Goal: Task Accomplishment & Management: Complete application form

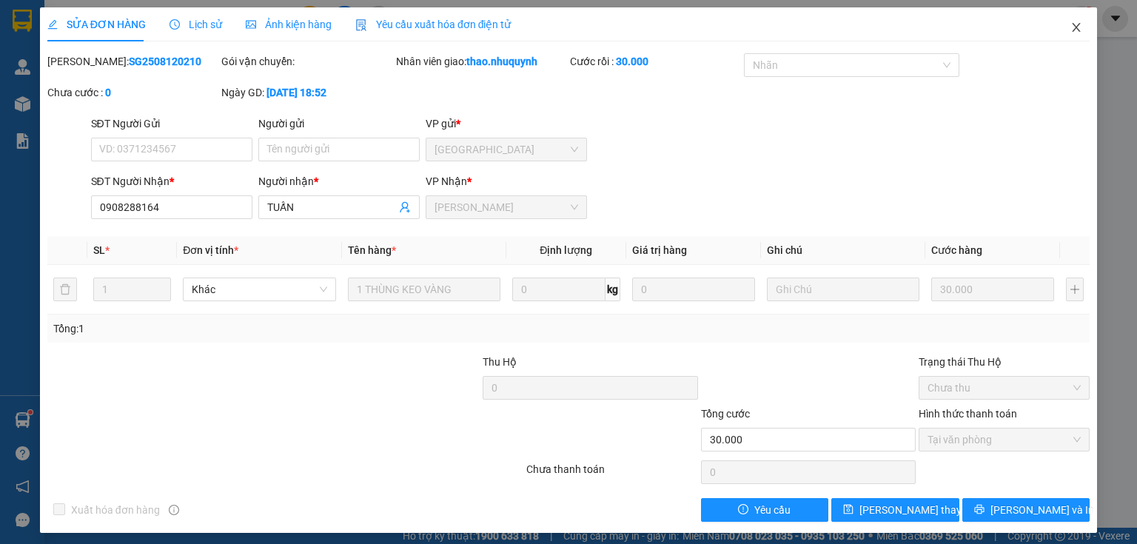
click at [1070, 32] on icon "close" at bounding box center [1076, 27] width 12 height 12
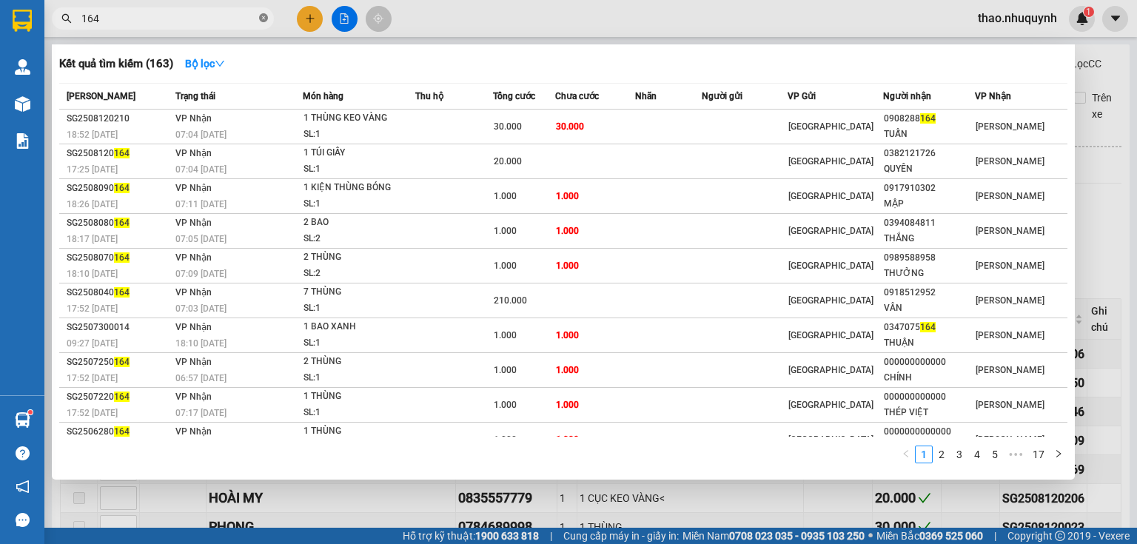
click at [264, 18] on icon "close-circle" at bounding box center [263, 17] width 9 height 9
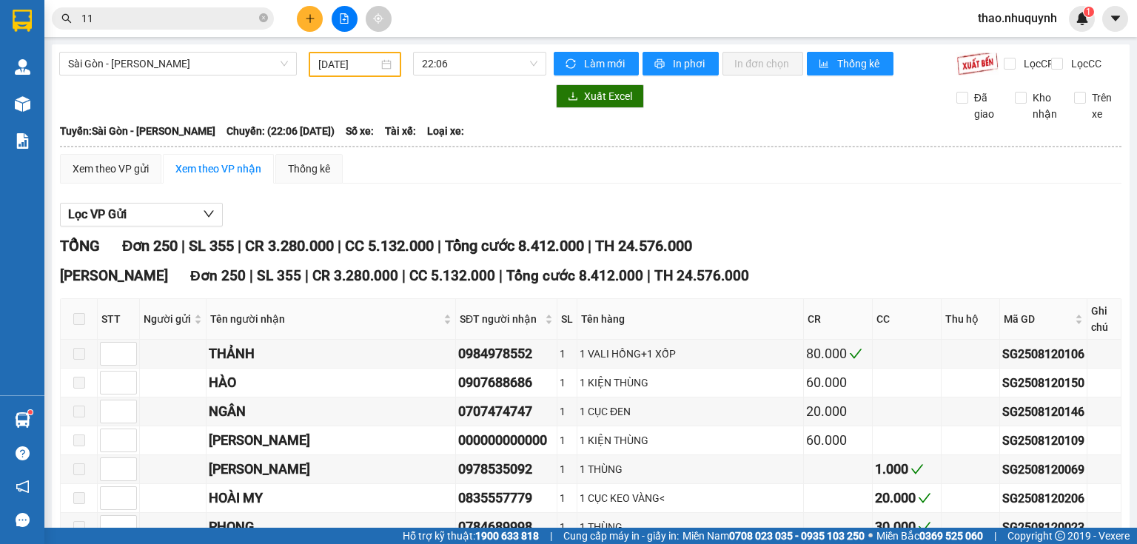
type input "115"
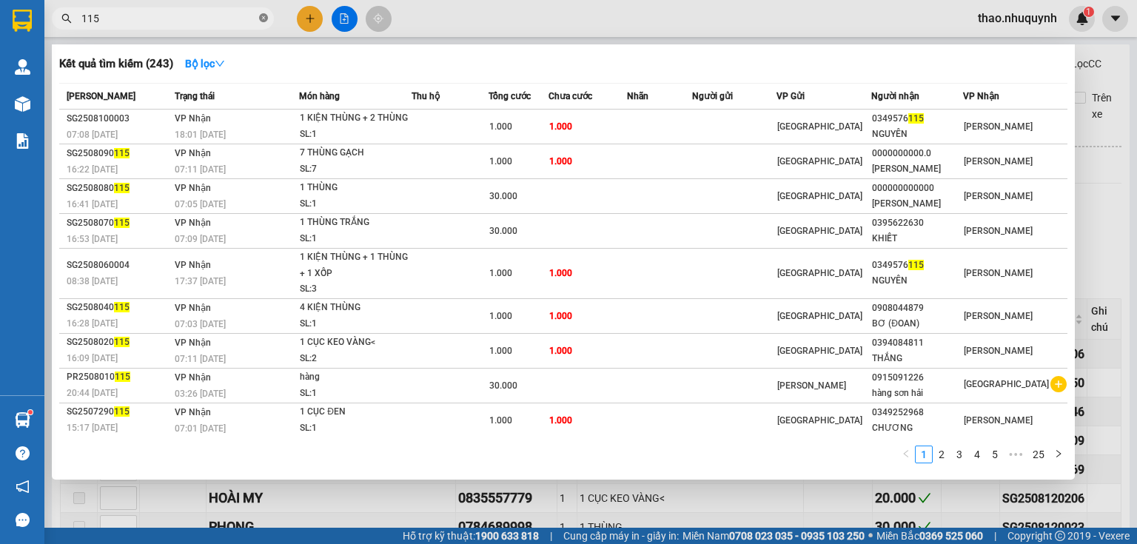
click at [260, 18] on icon "close-circle" at bounding box center [263, 17] width 9 height 9
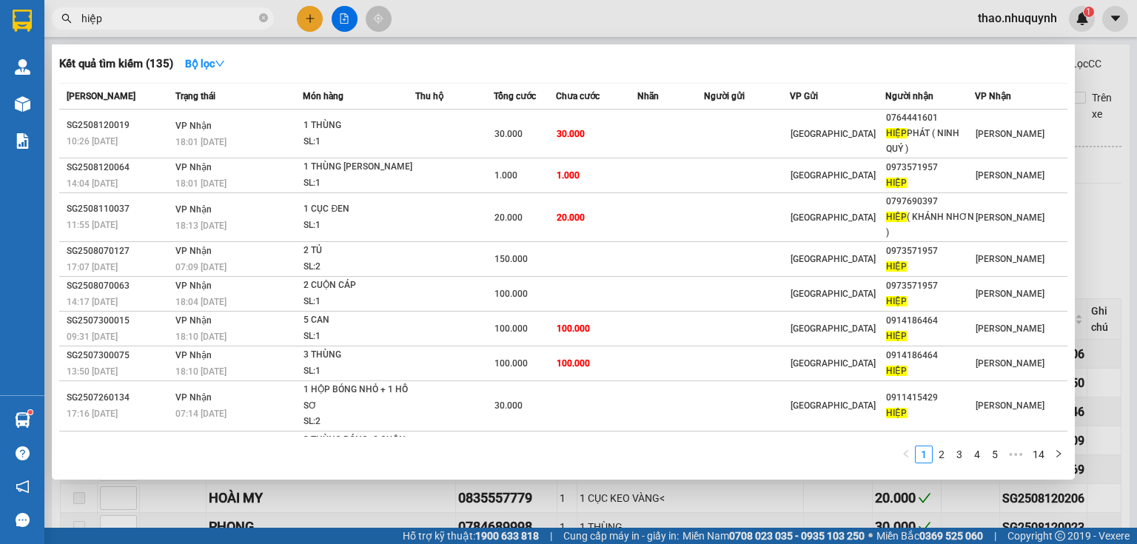
type input "hiệp"
click at [305, 24] on div at bounding box center [568, 272] width 1137 height 544
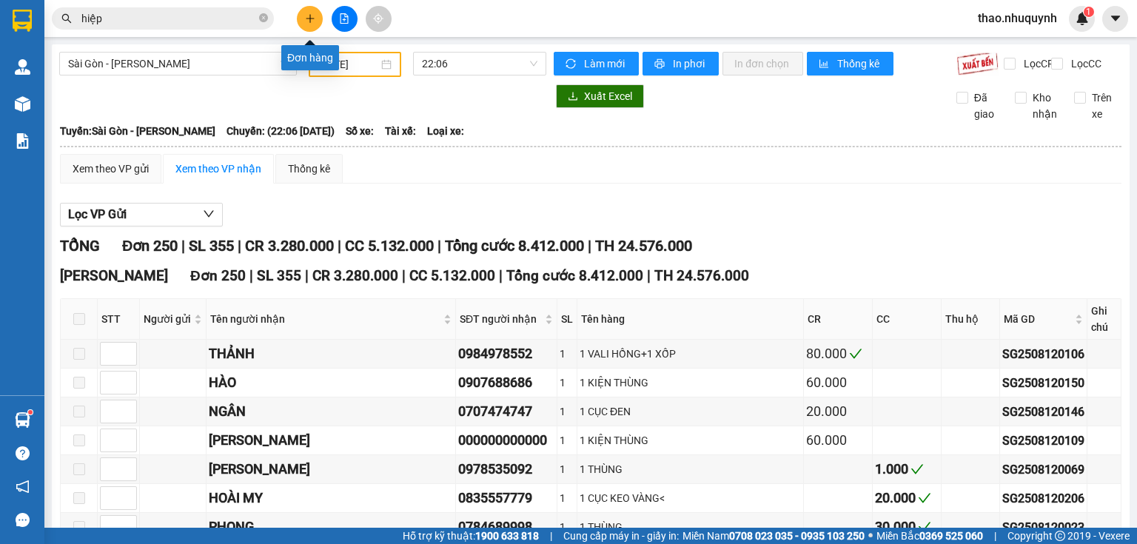
click at [312, 13] on icon "plus" at bounding box center [310, 18] width 10 height 10
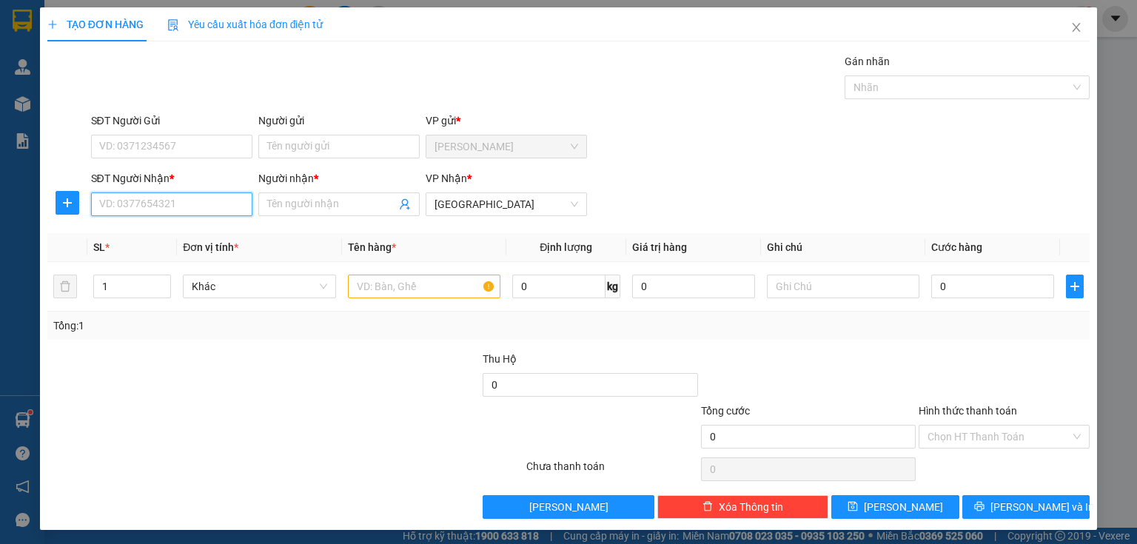
click at [184, 202] on input "SĐT Người Nhận *" at bounding box center [171, 204] width 161 height 24
type input "0903699003"
click at [293, 200] on input "Người nhận *" at bounding box center [331, 204] width 129 height 16
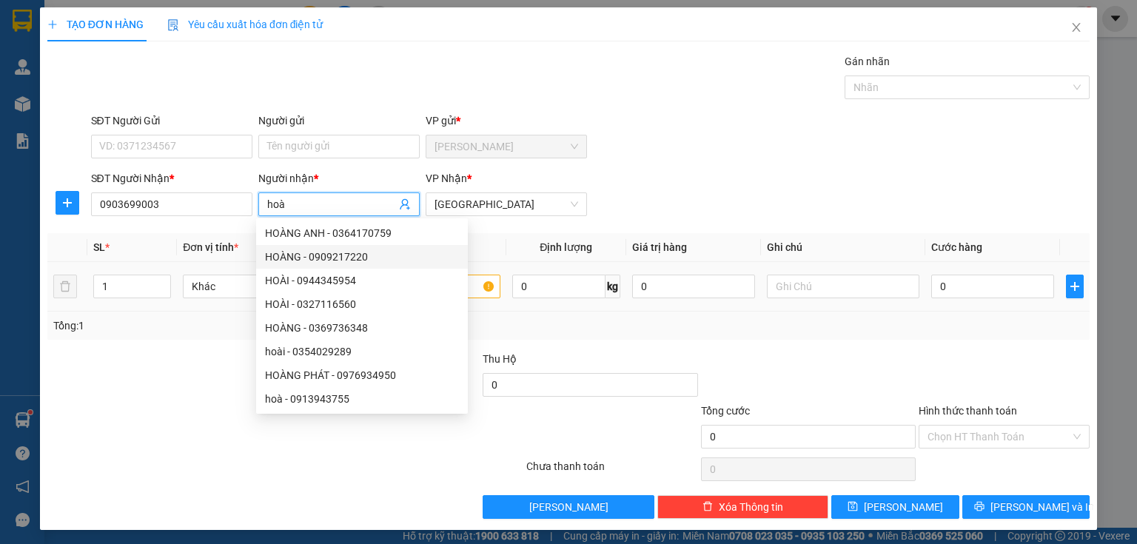
type input "hoà"
click at [469, 290] on input "text" at bounding box center [424, 287] width 152 height 24
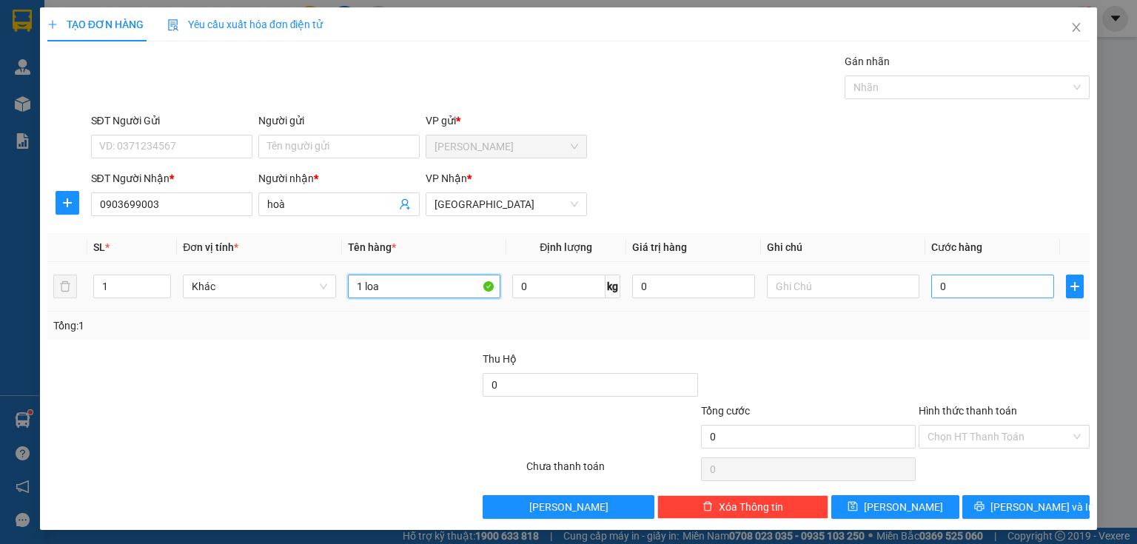
type input "1 loa"
click at [953, 289] on input "0" at bounding box center [992, 287] width 123 height 24
type input "8"
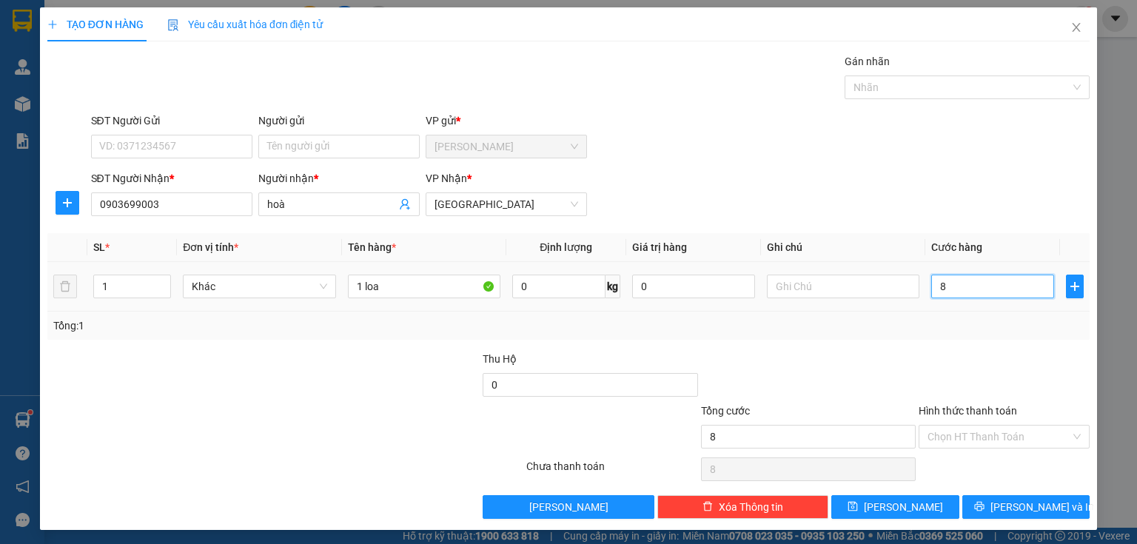
type input "80"
type input "800"
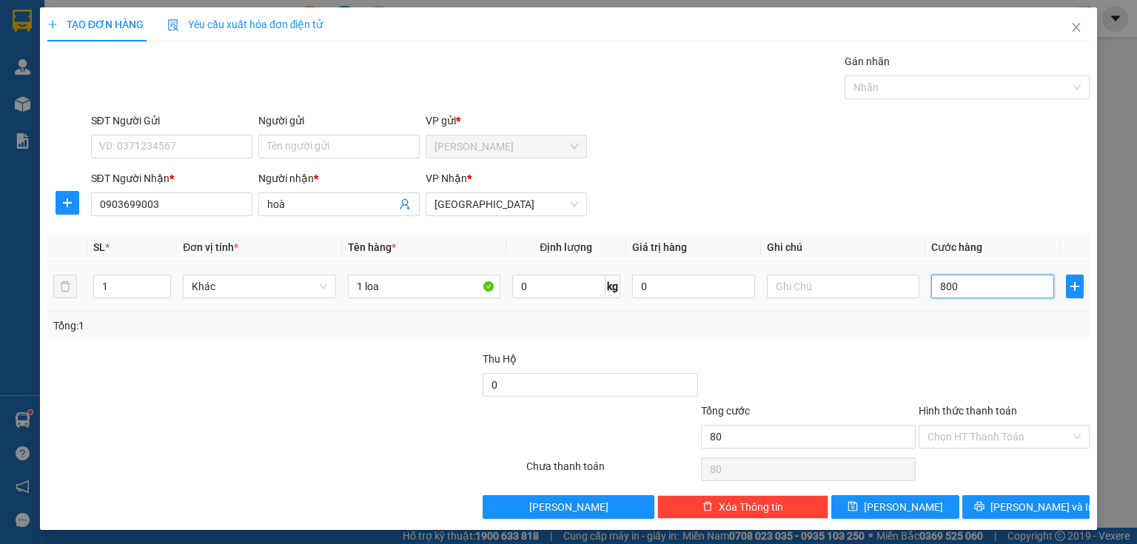
type input "800"
type input "8.000"
type input "80.000"
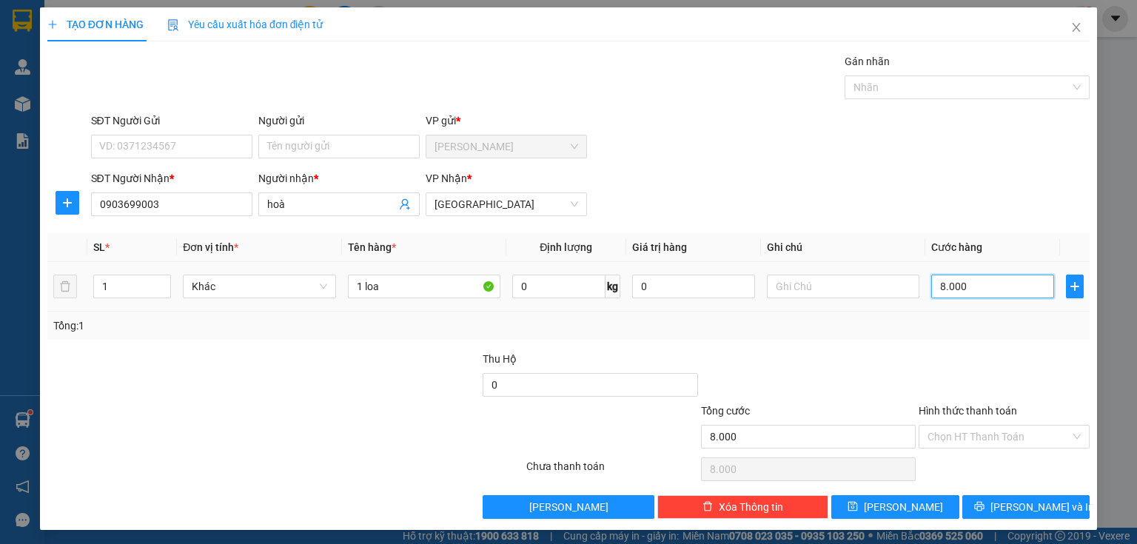
type input "80.000"
click at [940, 432] on input "Hình thức thanh toán" at bounding box center [999, 437] width 143 height 22
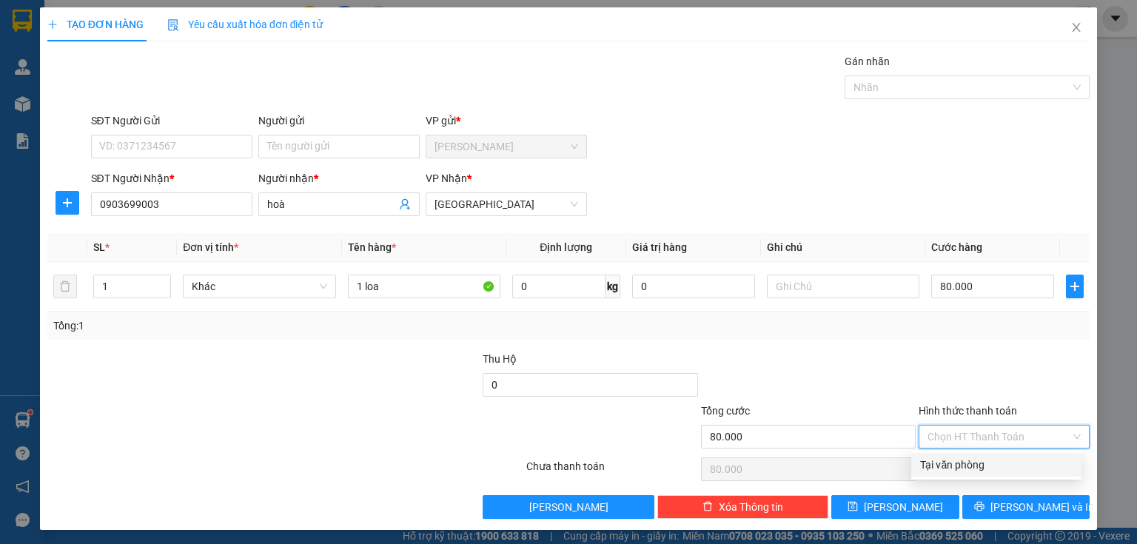
click at [935, 463] on div "Tại văn phòng" at bounding box center [996, 465] width 152 height 16
click at [976, 429] on span "Tại văn phòng" at bounding box center [1004, 437] width 153 height 22
type input "80.000"
click at [985, 503] on icon "printer" at bounding box center [979, 506] width 10 height 10
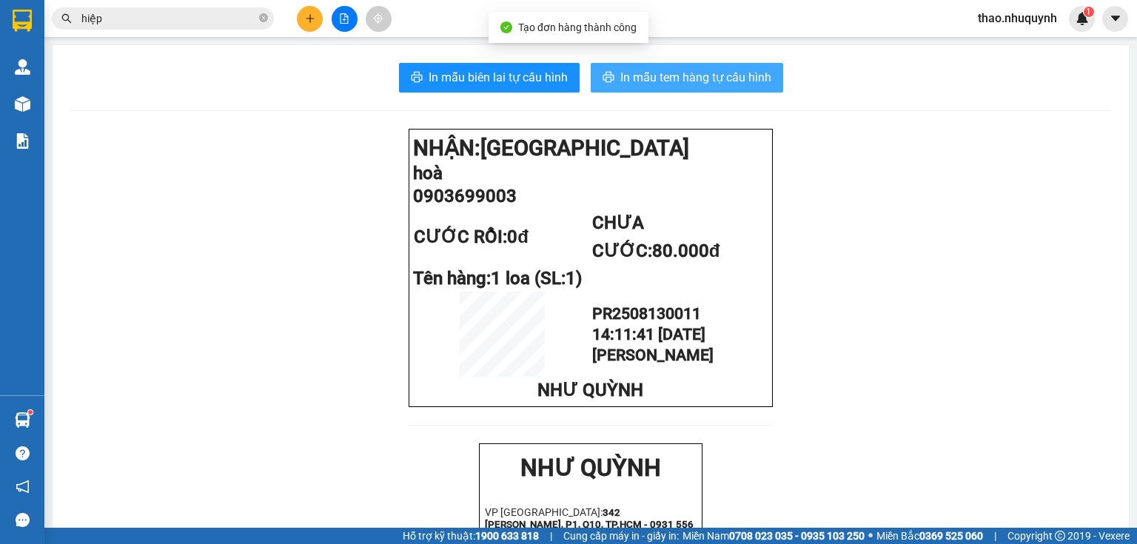
click at [658, 75] on span "In mẫu tem hàng tự cấu hình" at bounding box center [695, 77] width 151 height 19
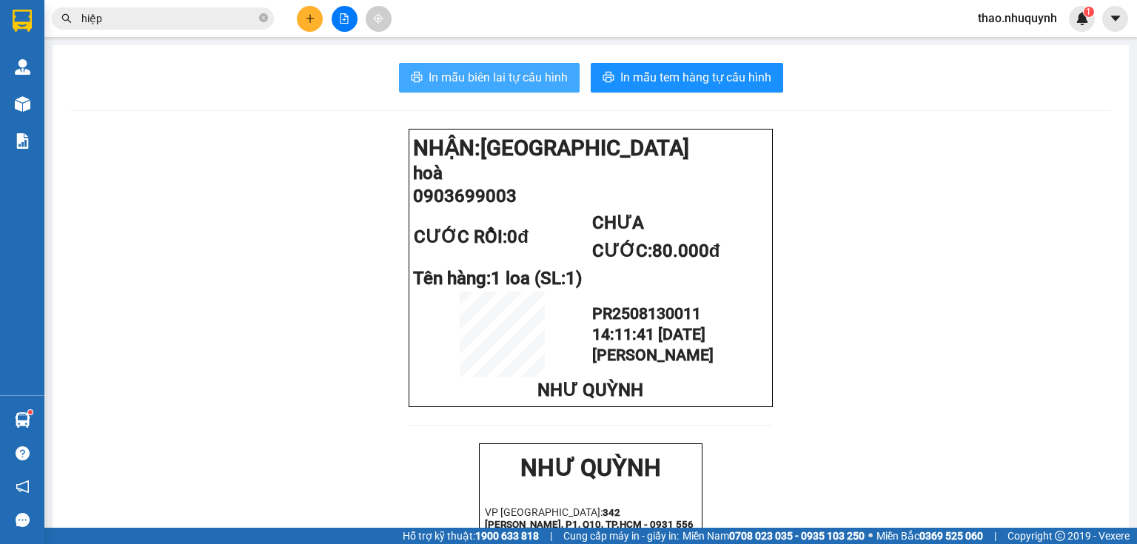
click at [469, 69] on span "In mẫu biên lai tự cấu hình" at bounding box center [498, 77] width 139 height 19
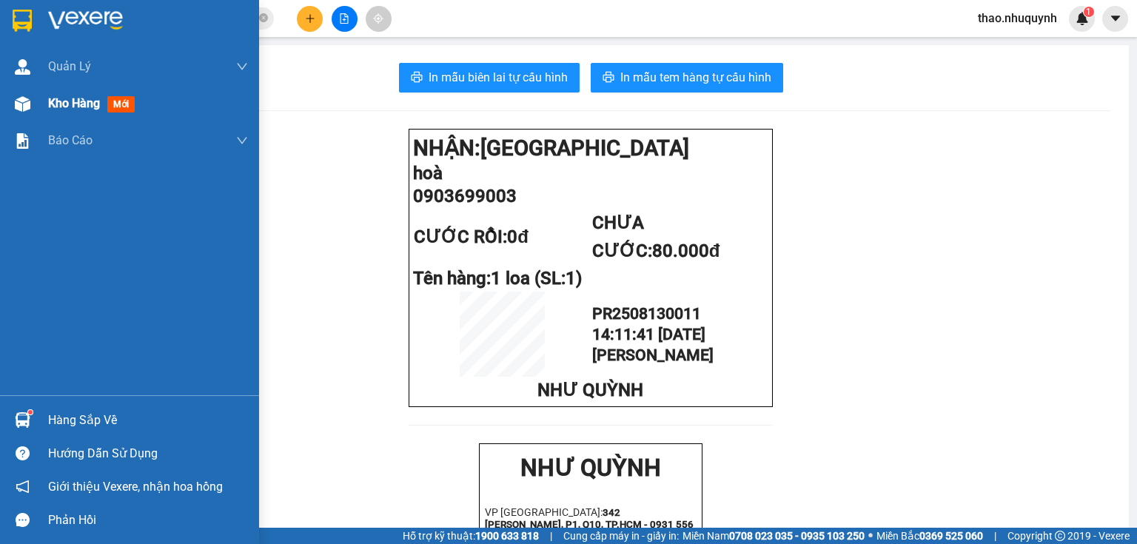
click at [73, 104] on span "Kho hàng" at bounding box center [74, 103] width 52 height 14
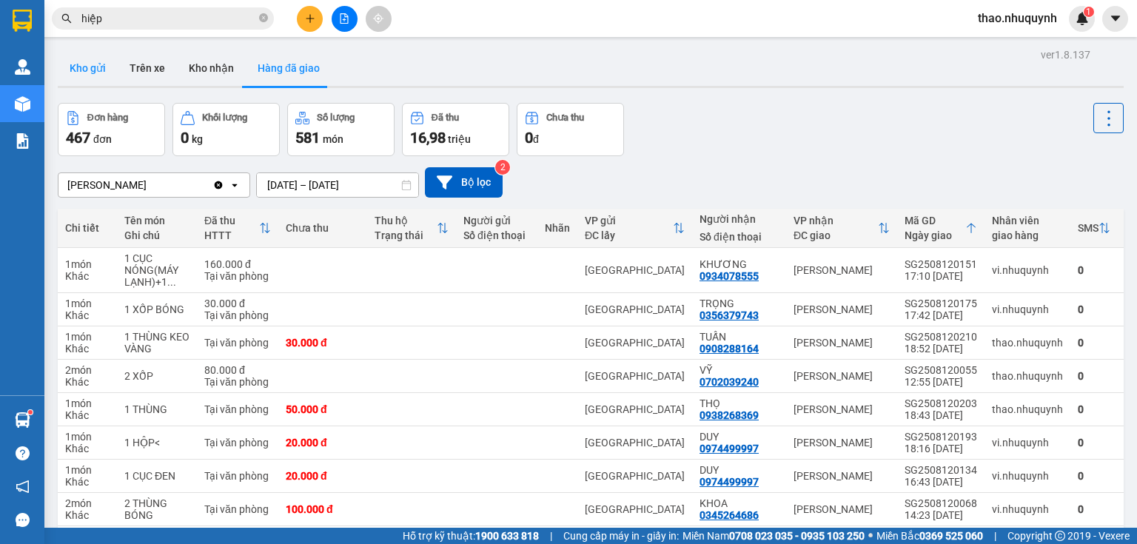
click at [93, 61] on button "Kho gửi" at bounding box center [88, 68] width 60 height 36
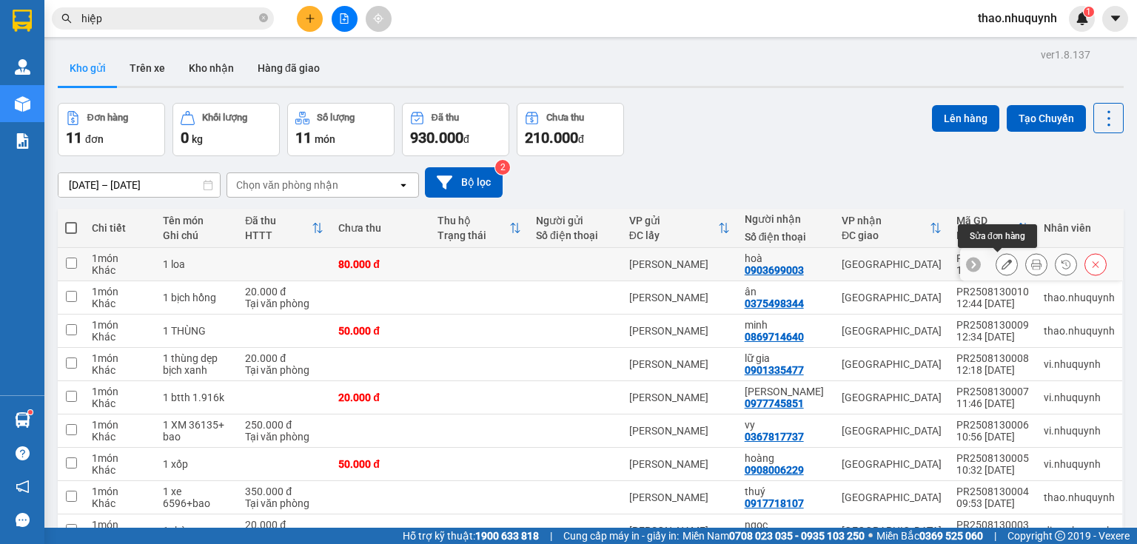
click at [1002, 261] on icon at bounding box center [1007, 264] width 10 height 10
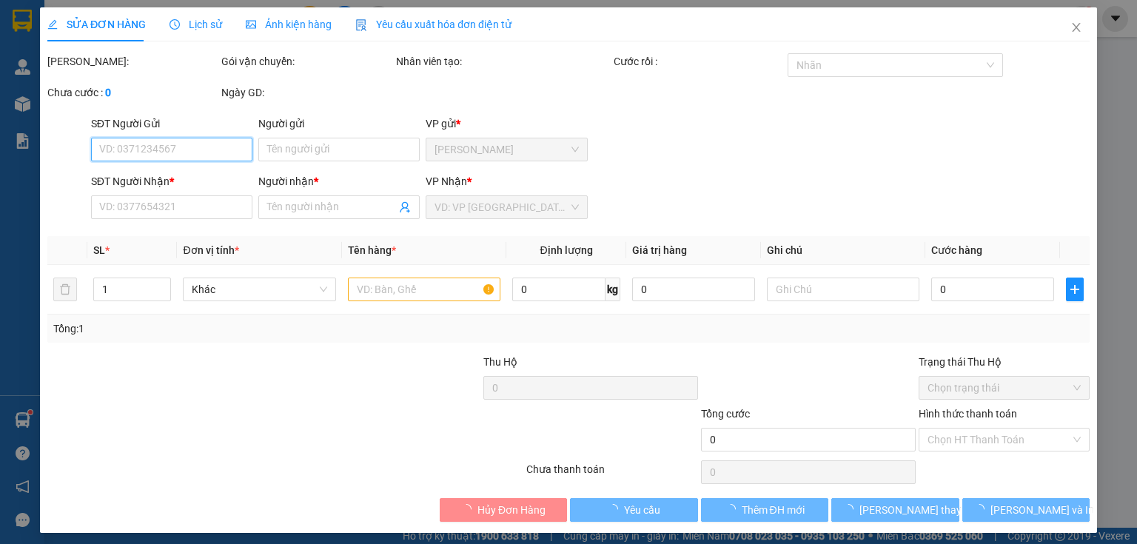
type input "0903699003"
type input "hoà"
type input "80.000"
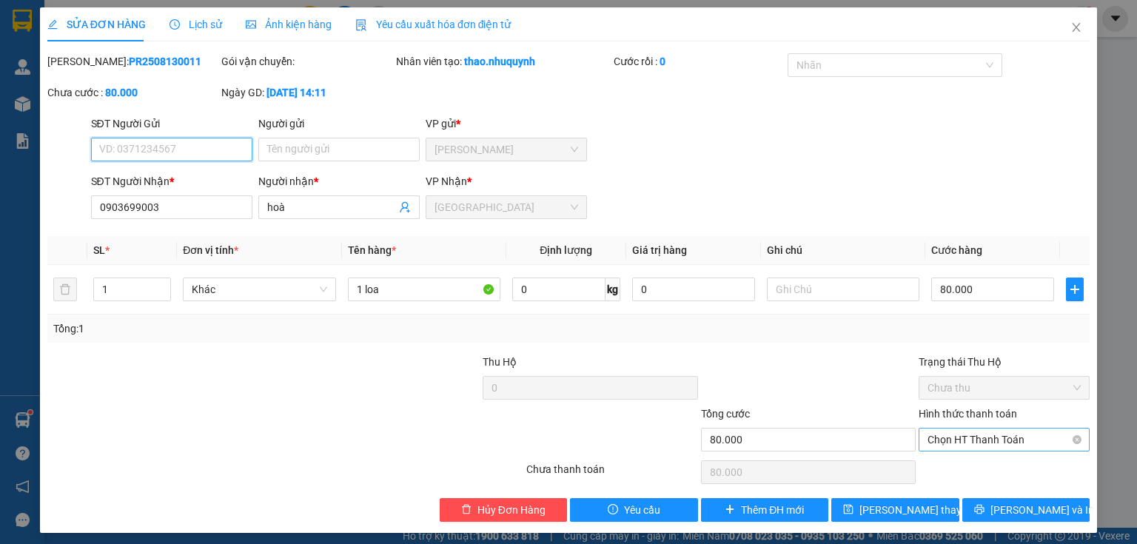
click at [974, 438] on span "Chọn HT Thanh Toán" at bounding box center [1004, 440] width 153 height 22
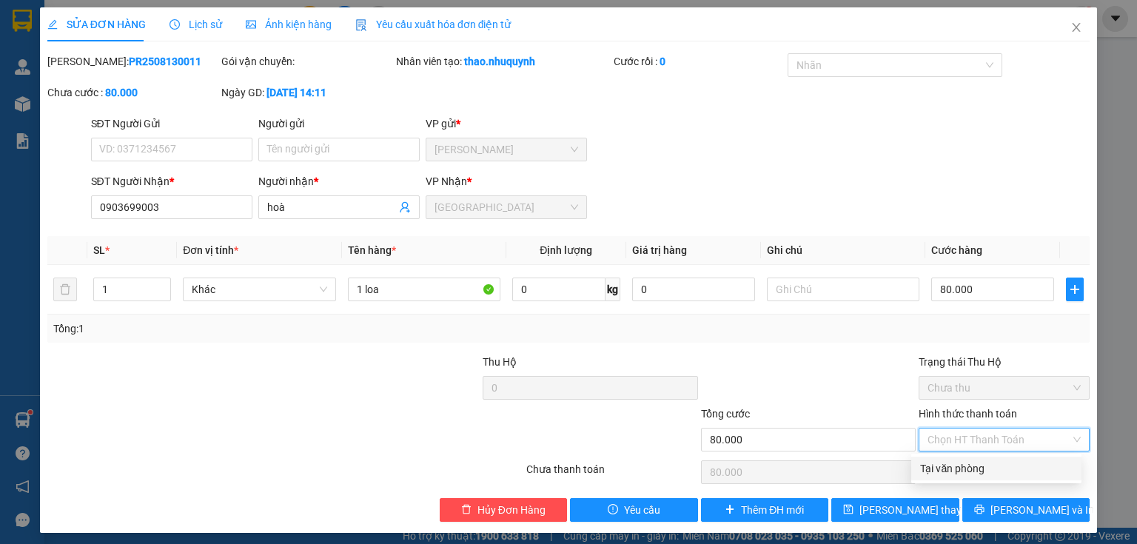
click at [962, 465] on div "Tại văn phòng" at bounding box center [996, 468] width 152 height 16
type input "0"
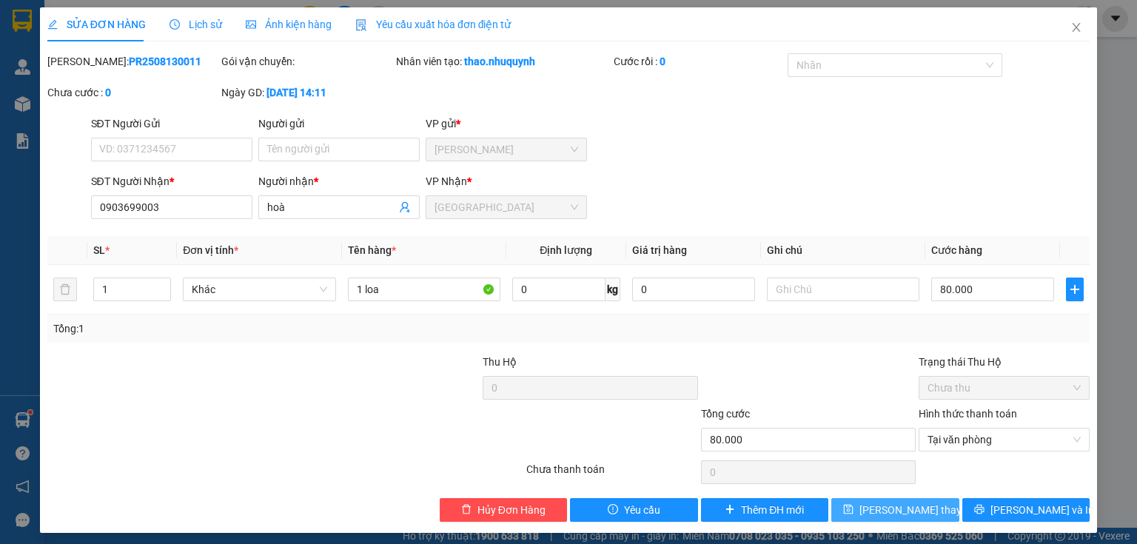
click at [882, 512] on span "Lưu thay đổi" at bounding box center [918, 510] width 118 height 16
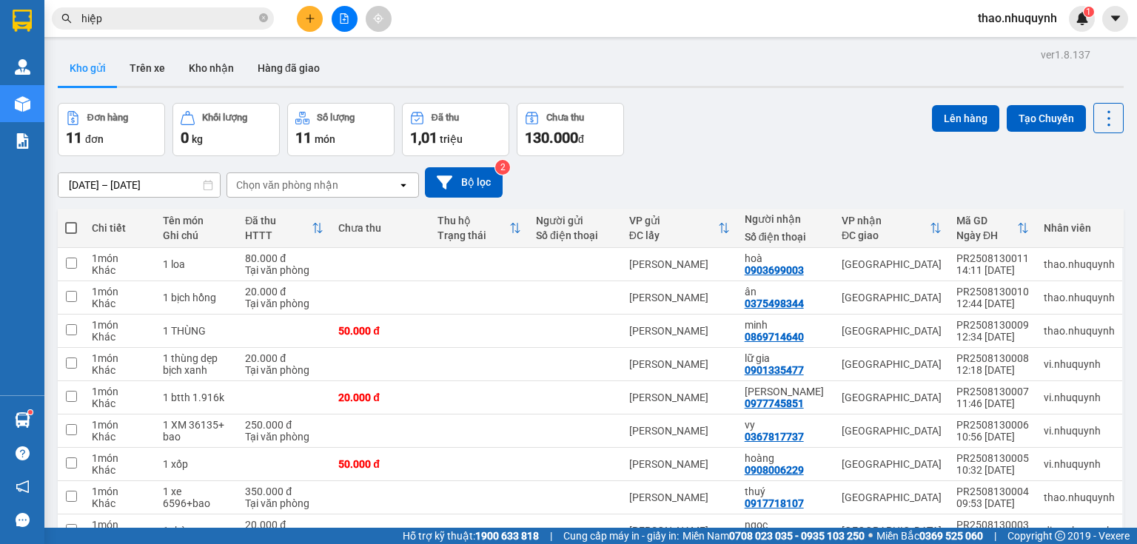
click at [1027, 17] on span "thao.nhuquynh" at bounding box center [1017, 18] width 103 height 19
click at [1004, 48] on span "Đăng xuất" at bounding box center [1023, 46] width 73 height 16
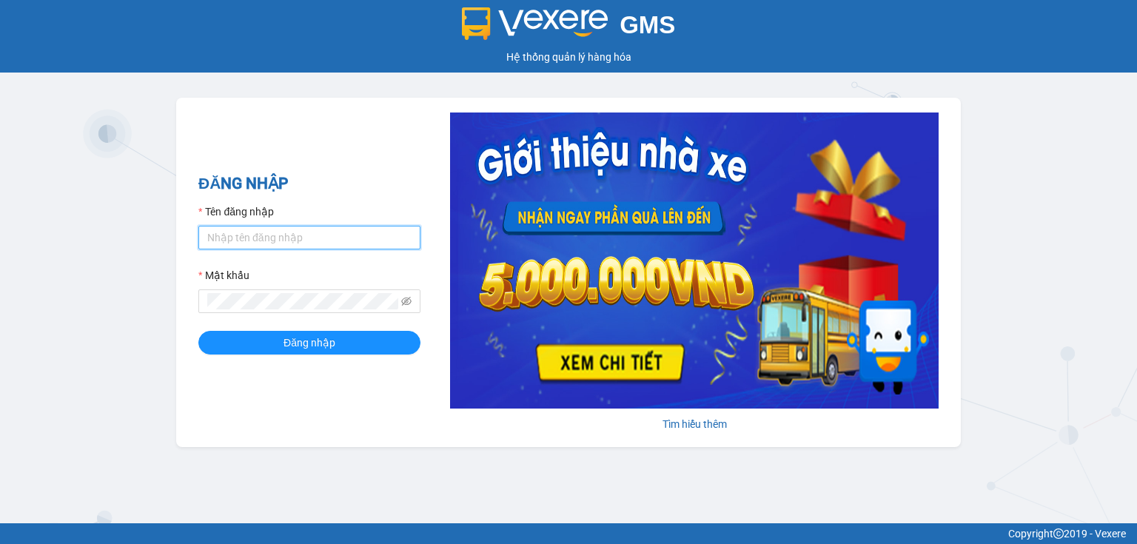
click at [258, 239] on input "Tên đăng nhập" at bounding box center [309, 238] width 222 height 24
type input "hang.nhuquynh"
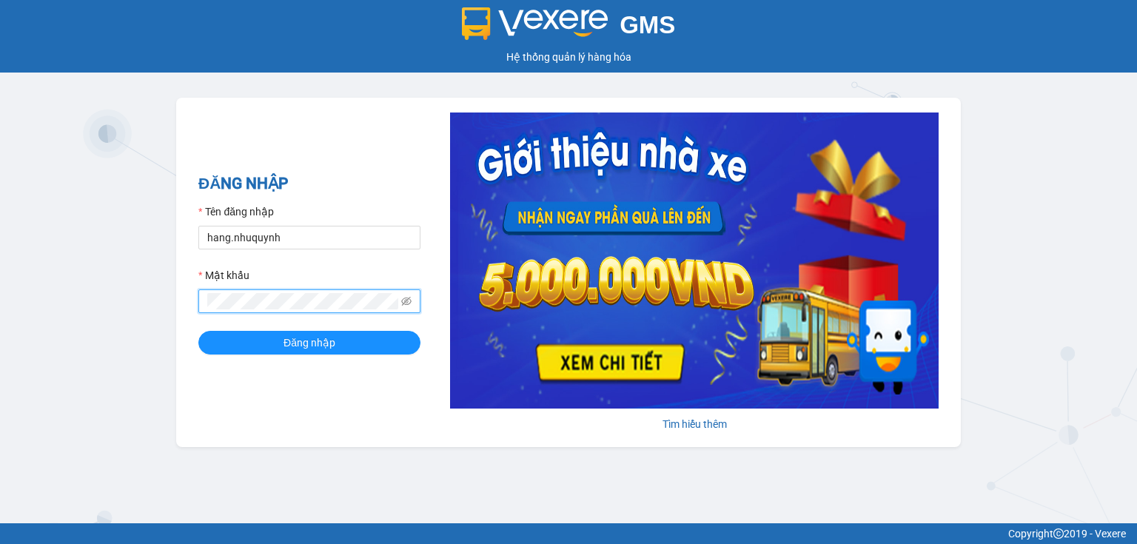
click at [198, 331] on button "Đăng nhập" at bounding box center [309, 343] width 222 height 24
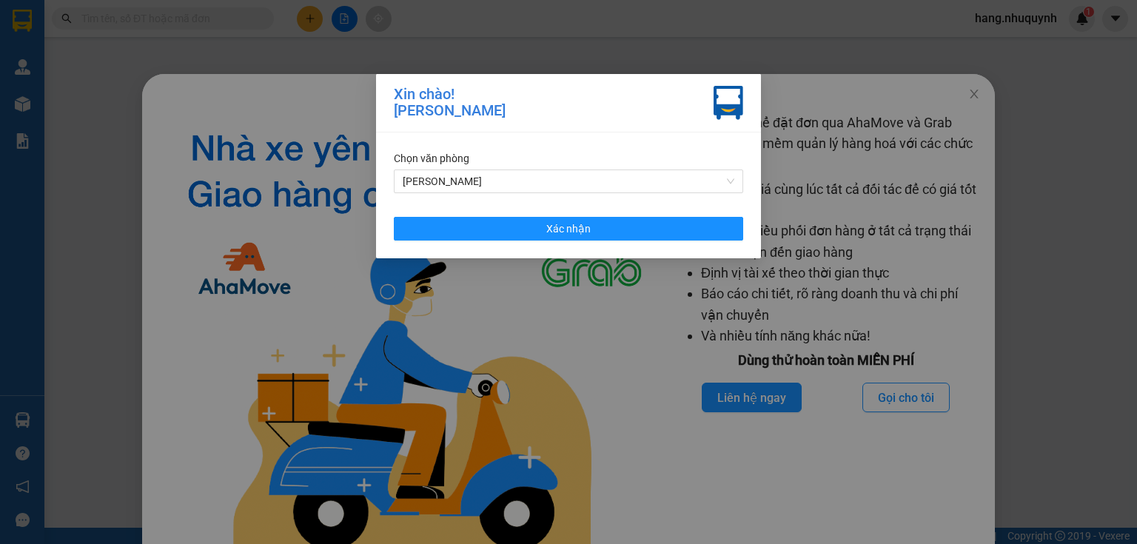
click at [580, 241] on div "[PERSON_NAME]! [PERSON_NAME] Hằng Chọn văn [PERSON_NAME] [PERSON_NAME]" at bounding box center [568, 272] width 1137 height 544
click at [583, 227] on div "[PERSON_NAME]! [PERSON_NAME] Hằng Chọn văn [PERSON_NAME] [PERSON_NAME]" at bounding box center [568, 272] width 1137 height 544
click at [616, 230] on div "[PERSON_NAME]! [PERSON_NAME] Hằng Chọn văn [PERSON_NAME] [PERSON_NAME]" at bounding box center [568, 272] width 1137 height 544
click at [184, 22] on div "[PERSON_NAME]! [PERSON_NAME] Hằng Chọn văn [PERSON_NAME] [PERSON_NAME]" at bounding box center [568, 272] width 1137 height 544
drag, startPoint x: 566, startPoint y: 230, endPoint x: 252, endPoint y: 125, distance: 331.0
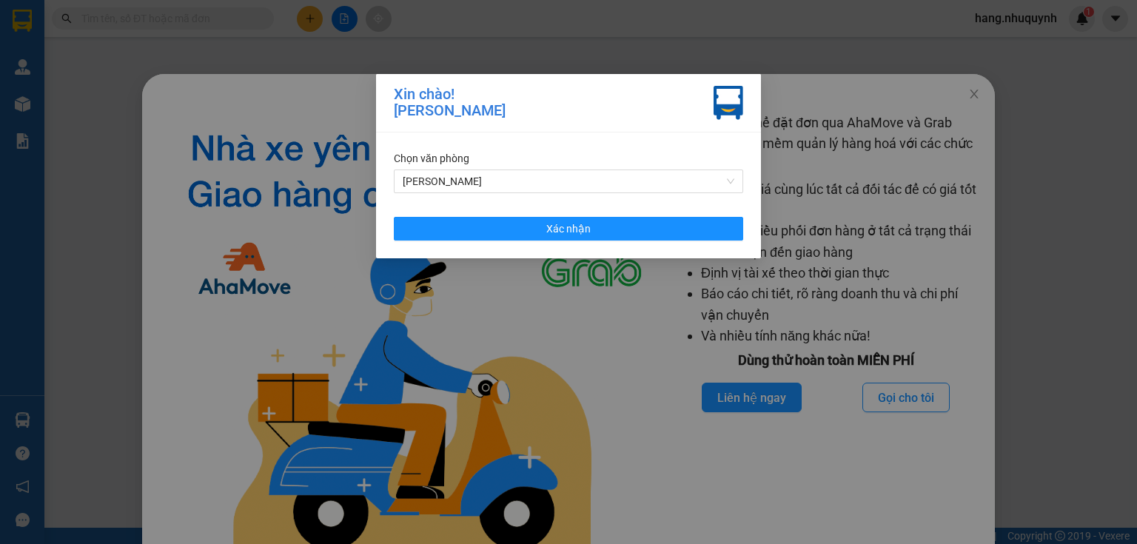
click at [563, 229] on div "[PERSON_NAME]! [PERSON_NAME] Hằng Chọn văn [PERSON_NAME] [PERSON_NAME]" at bounding box center [568, 272] width 1137 height 544
click at [578, 231] on div "[PERSON_NAME]! [PERSON_NAME] Hằng Chọn văn [PERSON_NAME] [PERSON_NAME]" at bounding box center [568, 272] width 1137 height 544
drag, startPoint x: 580, startPoint y: 231, endPoint x: 606, endPoint y: 238, distance: 26.9
click at [586, 237] on div "[PERSON_NAME]! [PERSON_NAME] Hằng Chọn văn [PERSON_NAME] [PERSON_NAME]" at bounding box center [568, 272] width 1137 height 544
click at [606, 239] on div "[PERSON_NAME]! [PERSON_NAME] Hằng Chọn văn [PERSON_NAME] [PERSON_NAME]" at bounding box center [568, 272] width 1137 height 544
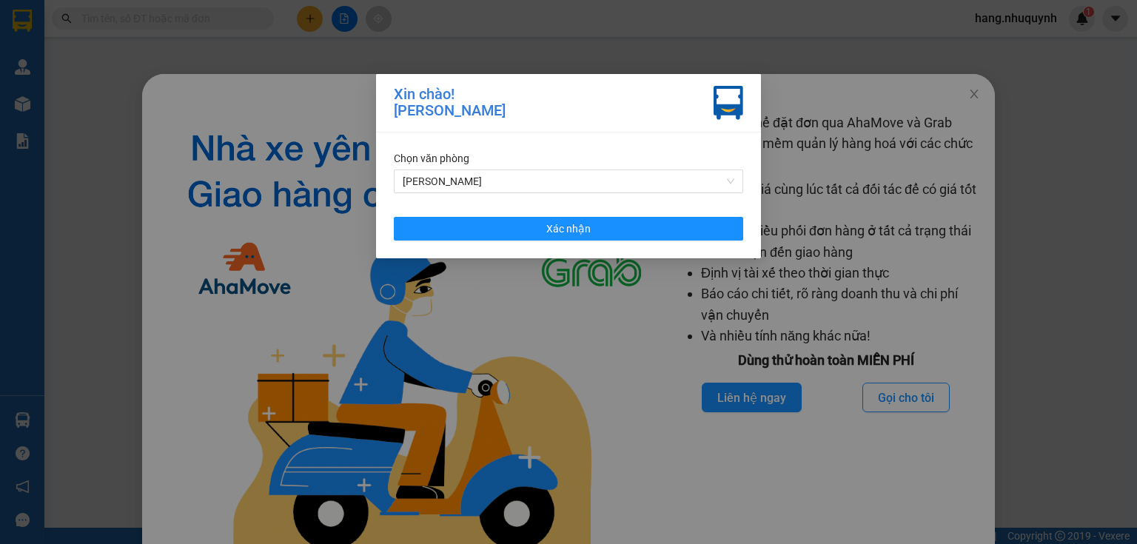
drag, startPoint x: 905, startPoint y: 50, endPoint x: 734, endPoint y: 121, distance: 185.2
click at [899, 51] on div "[PERSON_NAME]! [PERSON_NAME] Hằng Chọn văn [PERSON_NAME] [PERSON_NAME]" at bounding box center [568, 272] width 1137 height 544
click at [602, 231] on div "[PERSON_NAME]! [PERSON_NAME] Hằng Chọn văn [PERSON_NAME] [PERSON_NAME]" at bounding box center [568, 272] width 1137 height 544
click at [606, 229] on div "[PERSON_NAME]! [PERSON_NAME] Hằng Chọn văn [PERSON_NAME] [PERSON_NAME]" at bounding box center [568, 272] width 1137 height 544
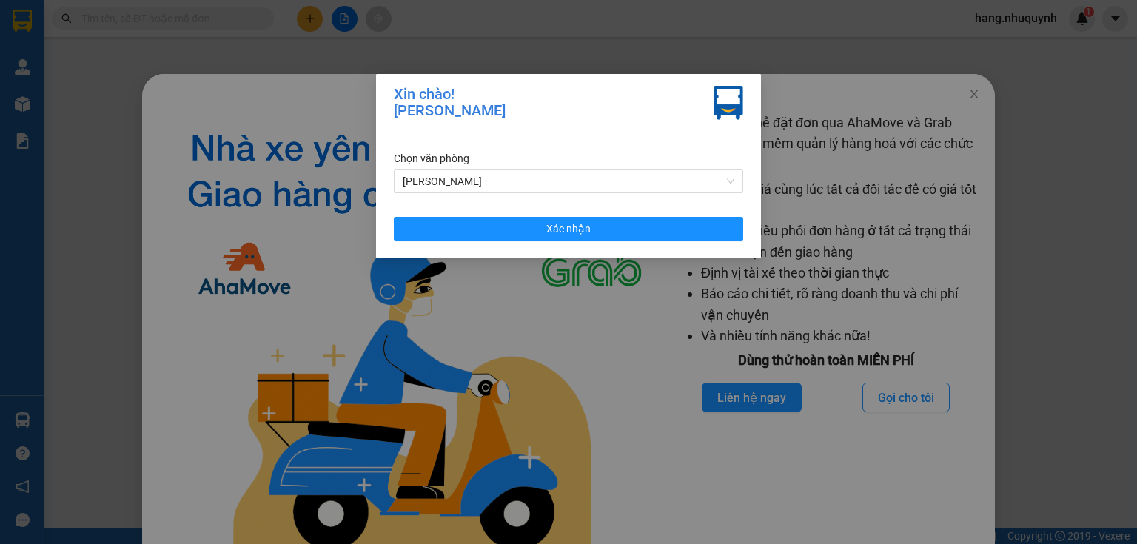
drag, startPoint x: 586, startPoint y: 241, endPoint x: 372, endPoint y: 27, distance: 302.5
click at [584, 241] on div "[PERSON_NAME]! [PERSON_NAME] Hằng Chọn văn [PERSON_NAME] [PERSON_NAME]" at bounding box center [568, 272] width 1137 height 544
click at [544, 231] on div "[PERSON_NAME]! [PERSON_NAME] Hằng Chọn văn [PERSON_NAME] [PERSON_NAME]" at bounding box center [568, 272] width 1137 height 544
drag, startPoint x: 545, startPoint y: 230, endPoint x: 554, endPoint y: 145, distance: 85.6
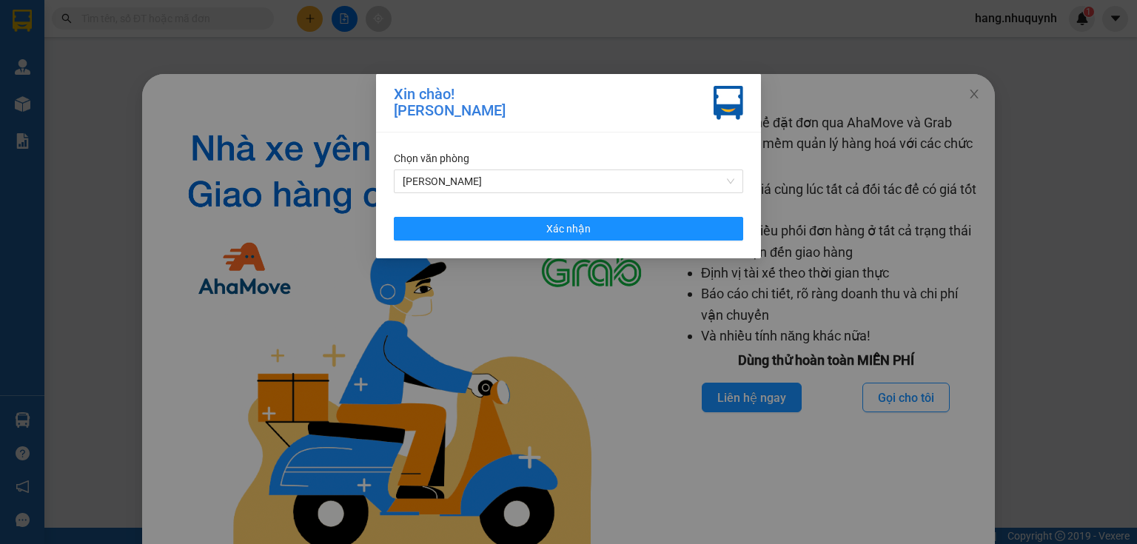
click at [548, 234] on div "[PERSON_NAME]! [PERSON_NAME] Hằng Chọn văn [PERSON_NAME] [PERSON_NAME]" at bounding box center [568, 272] width 1137 height 544
click at [198, 21] on div "[PERSON_NAME]! [PERSON_NAME] Hằng Chọn văn [PERSON_NAME] [PERSON_NAME]" at bounding box center [568, 272] width 1137 height 544
click at [201, 20] on div "[PERSON_NAME]! [PERSON_NAME] Hằng Chọn văn [PERSON_NAME] [PERSON_NAME]" at bounding box center [568, 272] width 1137 height 544
drag, startPoint x: 204, startPoint y: 17, endPoint x: 370, endPoint y: 3, distance: 166.4
click at [231, 17] on div "[PERSON_NAME]! [PERSON_NAME] Hằng Chọn văn [PERSON_NAME] [PERSON_NAME]" at bounding box center [568, 272] width 1137 height 544
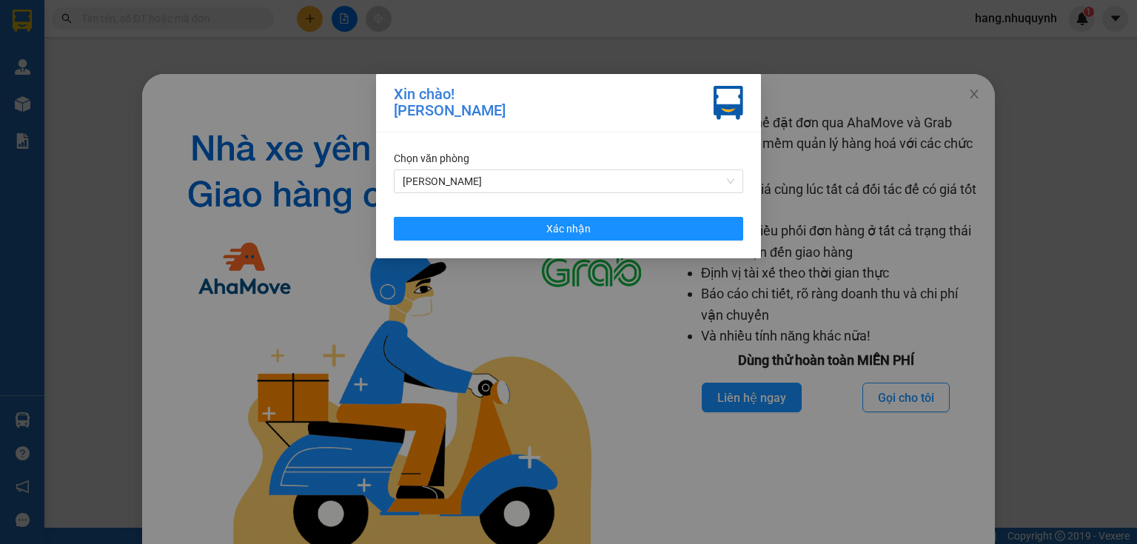
click at [615, 231] on div "[PERSON_NAME]! [PERSON_NAME] Hằng Chọn văn [PERSON_NAME] [PERSON_NAME]" at bounding box center [568, 272] width 1137 height 544
click at [616, 228] on div "[PERSON_NAME]! [PERSON_NAME] Hằng Chọn văn [PERSON_NAME] [PERSON_NAME]" at bounding box center [568, 272] width 1137 height 544
drag, startPoint x: 212, startPoint y: 1, endPoint x: 202, endPoint y: 22, distance: 23.5
click at [207, 15] on div "[PERSON_NAME]! [PERSON_NAME] Hằng Chọn văn [PERSON_NAME] [PERSON_NAME]" at bounding box center [568, 272] width 1137 height 544
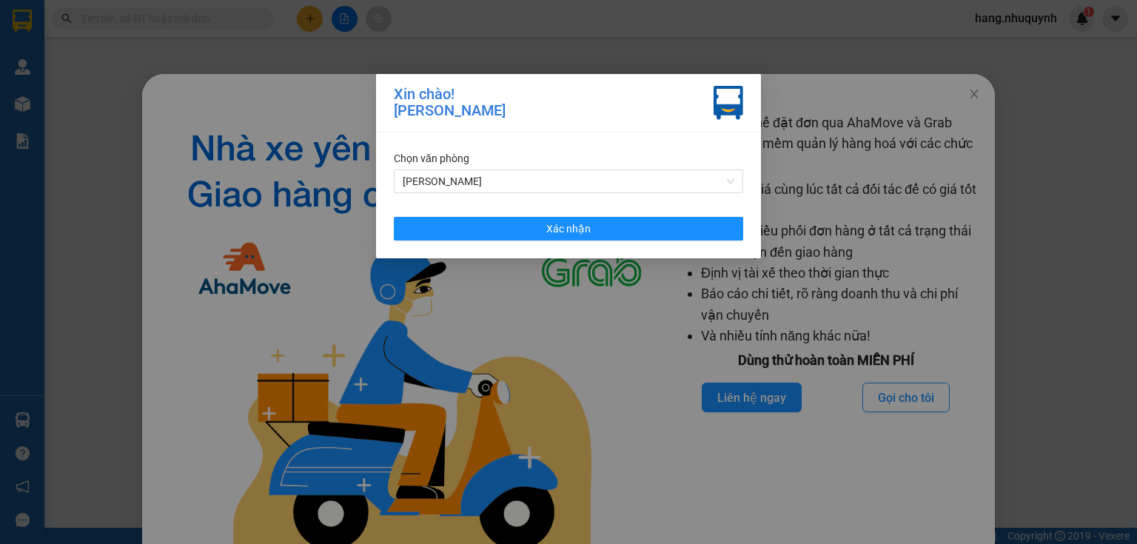
click at [201, 25] on div "[PERSON_NAME]! [PERSON_NAME] Hằng Chọn văn [PERSON_NAME] [PERSON_NAME]" at bounding box center [568, 272] width 1137 height 544
click at [187, 36] on div "[PERSON_NAME]! [PERSON_NAME] Hằng Chọn văn [PERSON_NAME] [PERSON_NAME]" at bounding box center [568, 272] width 1137 height 544
click at [526, 241] on div "[PERSON_NAME]! [PERSON_NAME] Hằng Chọn văn [PERSON_NAME] [PERSON_NAME]" at bounding box center [568, 272] width 1137 height 544
click at [527, 241] on div "[PERSON_NAME]! [PERSON_NAME] Hằng Chọn văn [PERSON_NAME] [PERSON_NAME]" at bounding box center [568, 272] width 1137 height 544
click at [640, 232] on div "[PERSON_NAME]! [PERSON_NAME] Hằng Chọn văn [PERSON_NAME] [PERSON_NAME]" at bounding box center [568, 272] width 1137 height 544
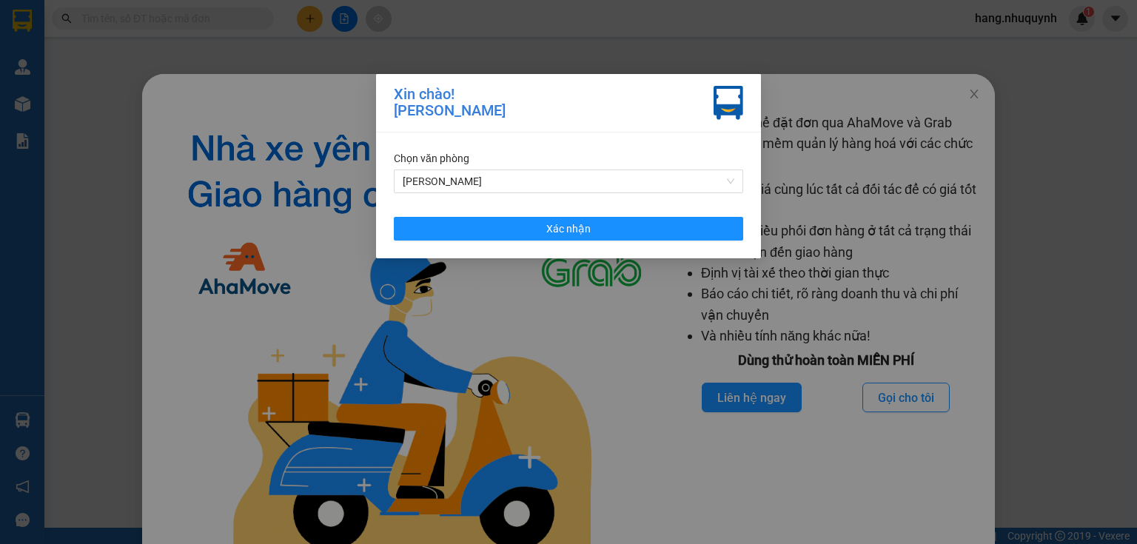
click at [639, 228] on div "[PERSON_NAME]! [PERSON_NAME] Hằng Chọn văn [PERSON_NAME] [PERSON_NAME]" at bounding box center [568, 272] width 1137 height 544
drag, startPoint x: 639, startPoint y: 228, endPoint x: 635, endPoint y: 219, distance: 9.6
click at [639, 225] on div "[PERSON_NAME]! [PERSON_NAME] Hằng Chọn văn [PERSON_NAME] [PERSON_NAME]" at bounding box center [568, 272] width 1137 height 544
click at [165, 24] on div "[PERSON_NAME]! [PERSON_NAME] Hằng Chọn văn [PERSON_NAME] [PERSON_NAME]" at bounding box center [568, 272] width 1137 height 544
drag, startPoint x: 550, startPoint y: 229, endPoint x: 517, endPoint y: 190, distance: 50.9
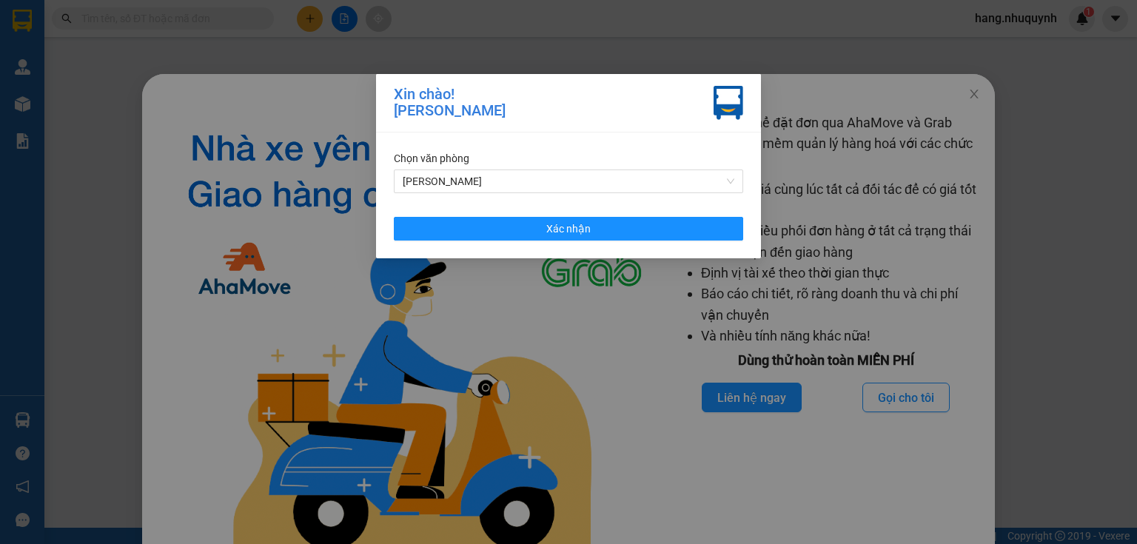
click at [531, 206] on div "[PERSON_NAME]! [PERSON_NAME] Hằng Chọn văn [PERSON_NAME] [PERSON_NAME]" at bounding box center [568, 272] width 1137 height 544
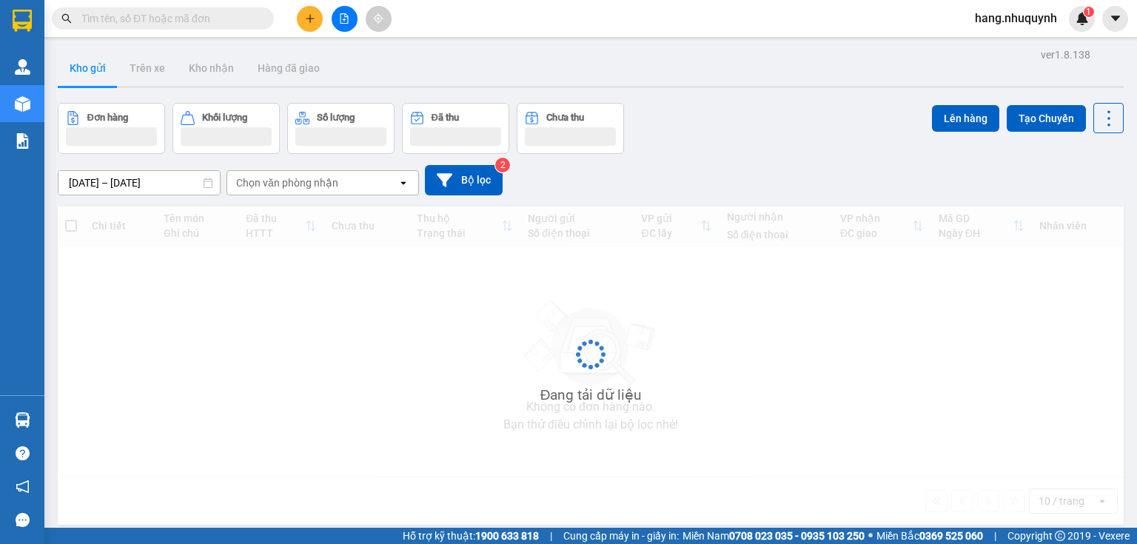
click at [159, 18] on input "text" at bounding box center [168, 18] width 175 height 16
click at [163, 21] on input "text" at bounding box center [168, 18] width 175 height 16
